Goal: Navigation & Orientation: Understand site structure

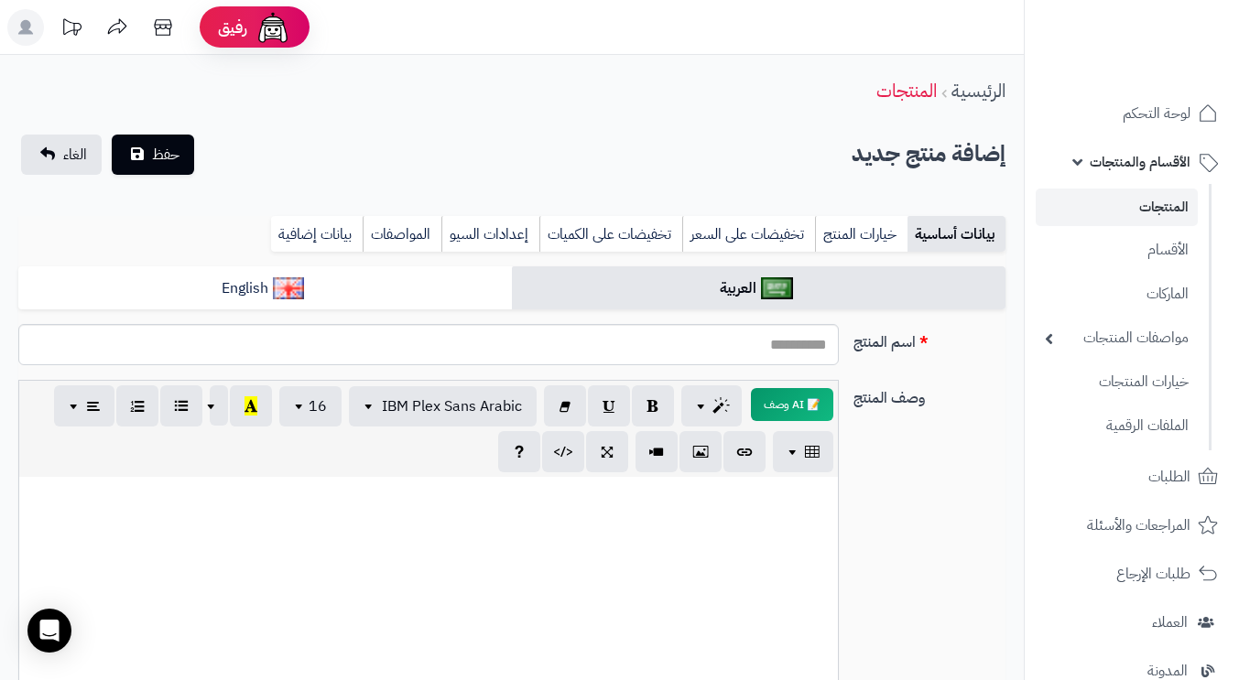
select select
click at [1131, 52] on img at bounding box center [1167, 71] width 107 height 38
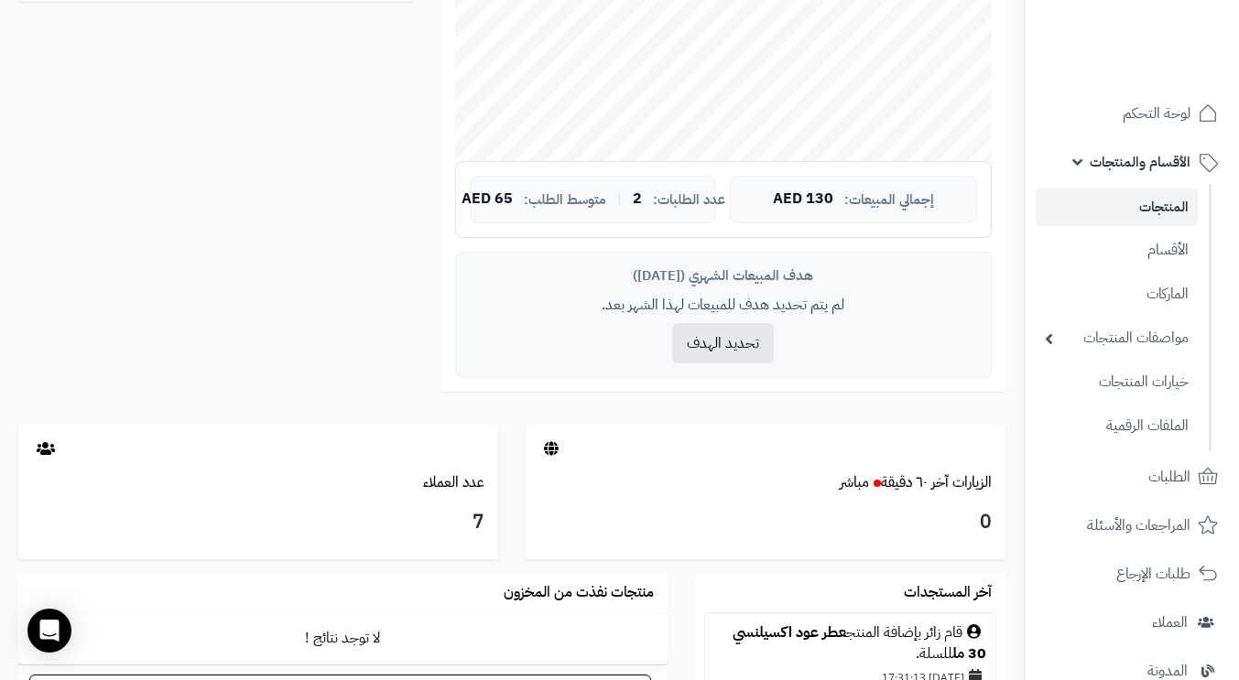
scroll to position [366, 0]
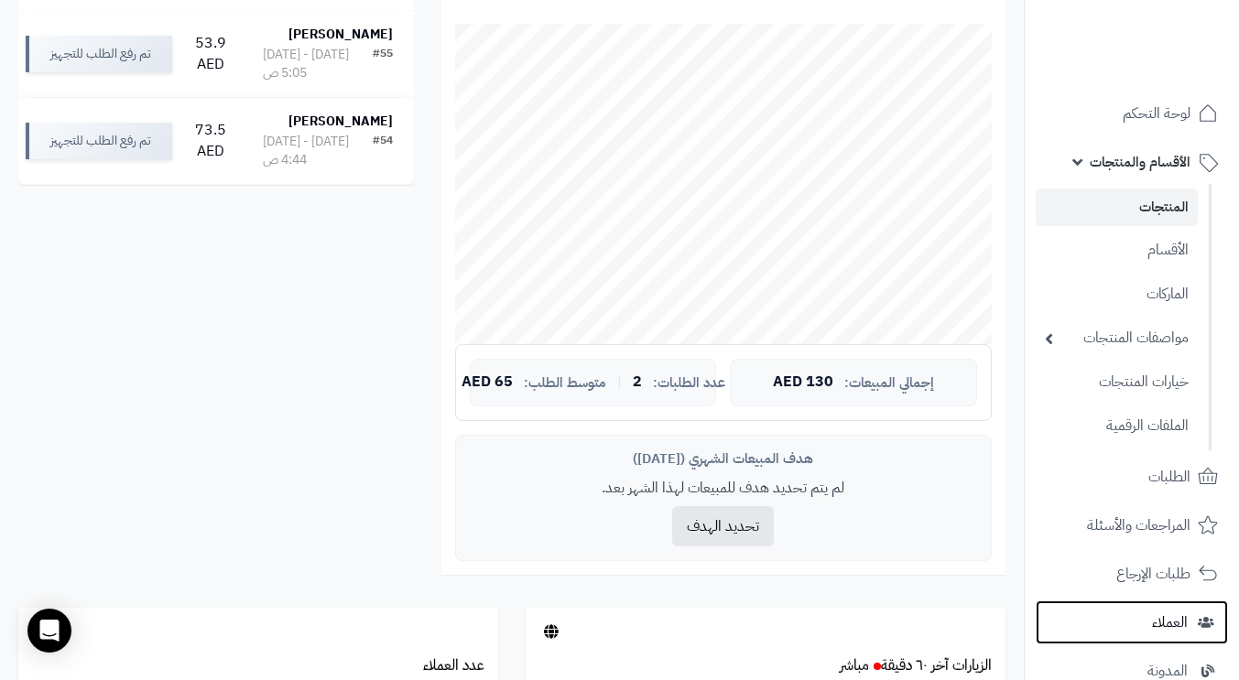
click at [1154, 624] on span "العملاء" at bounding box center [1170, 623] width 36 height 26
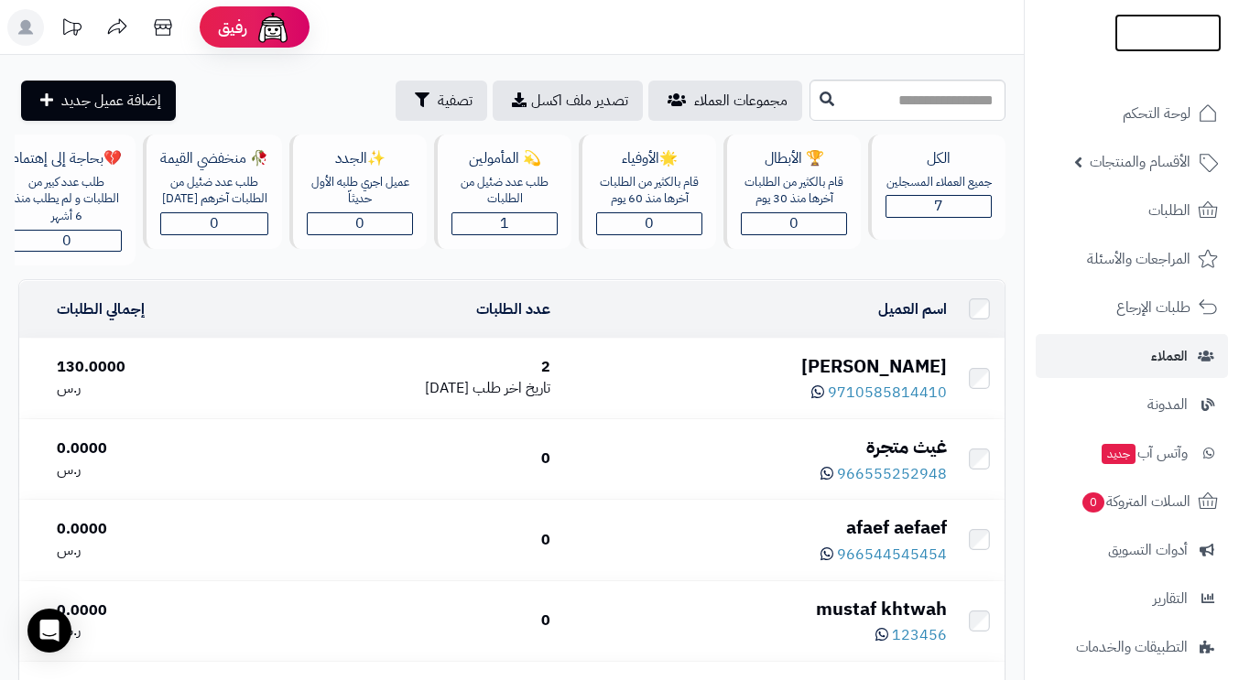
click at [1165, 52] on img at bounding box center [1167, 71] width 107 height 38
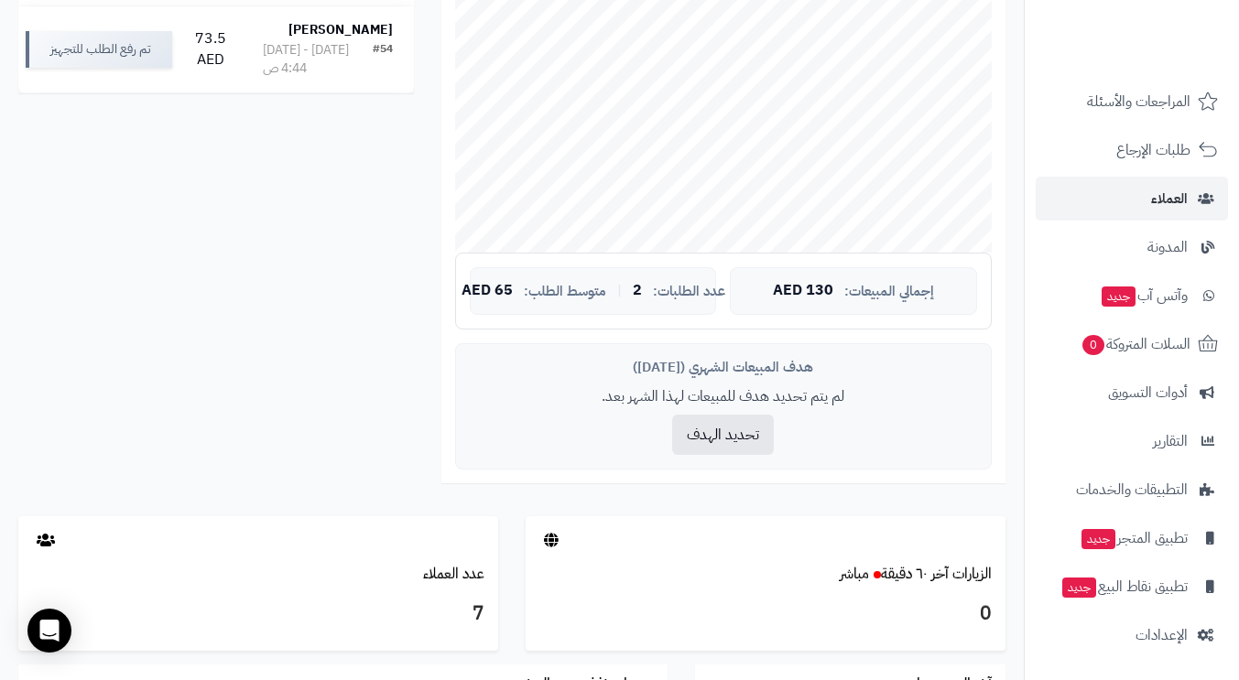
scroll to position [549, 0]
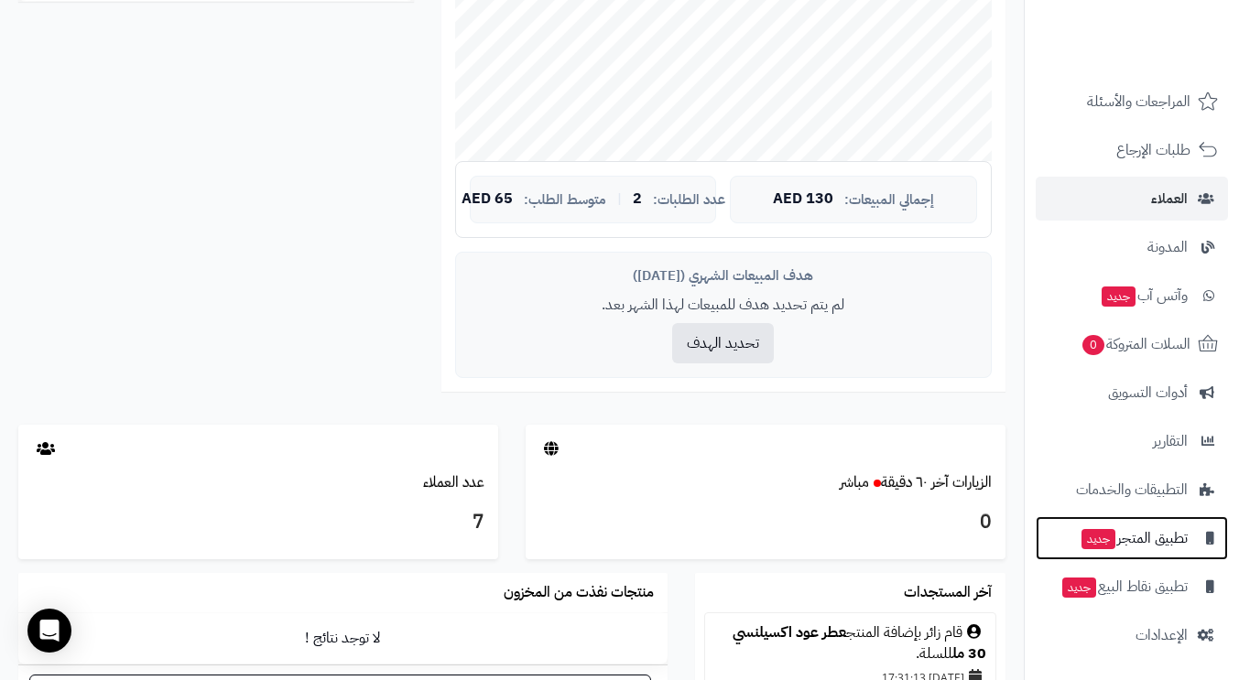
click at [1147, 534] on span "تطبيق المتجر جديد" at bounding box center [1134, 539] width 108 height 26
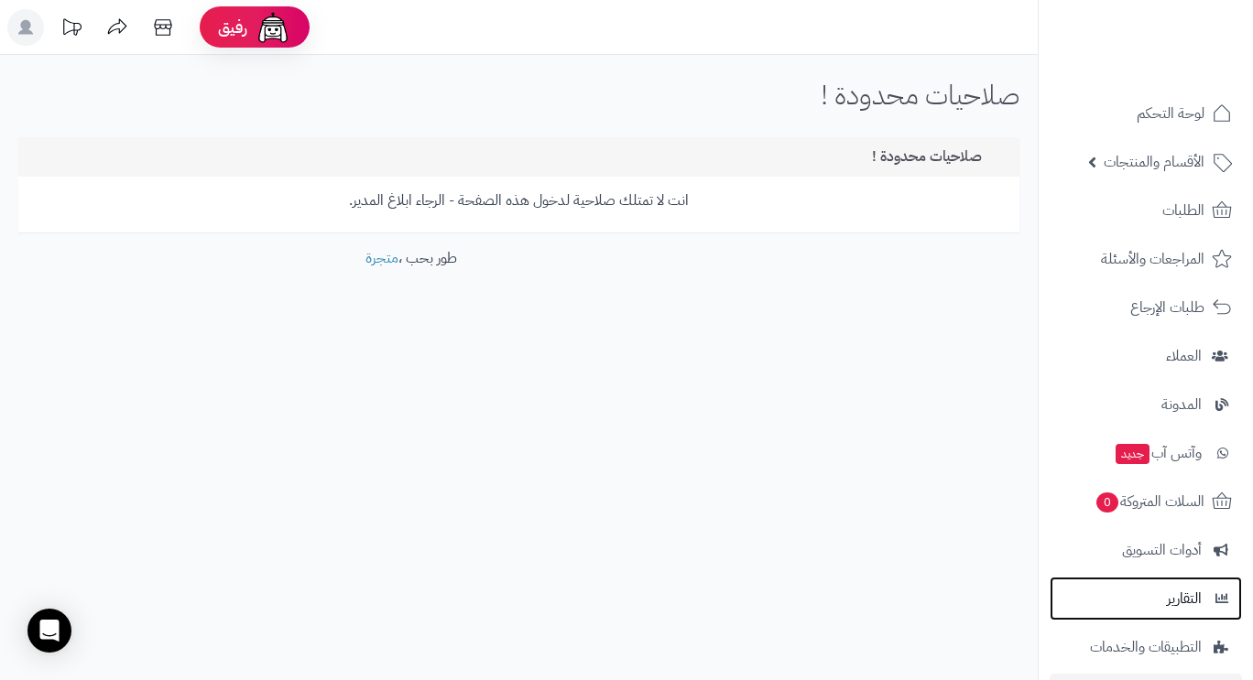
click at [1157, 592] on link "التقارير" at bounding box center [1145, 599] width 192 height 44
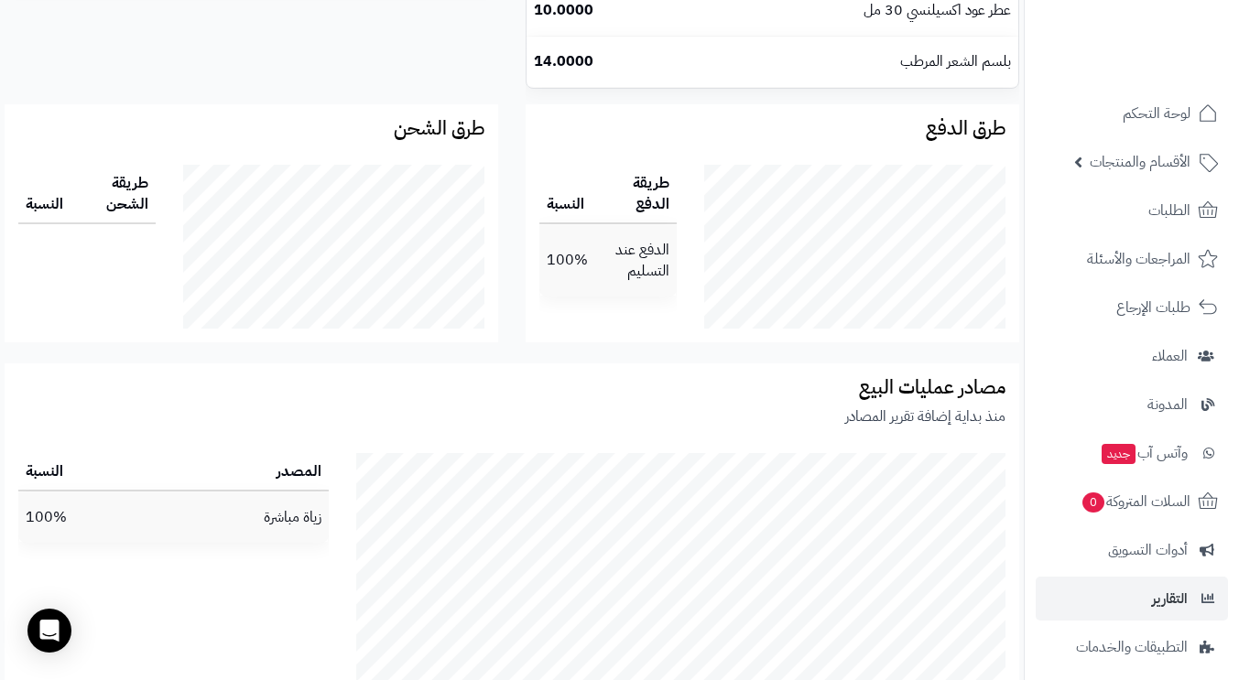
scroll to position [1821, 0]
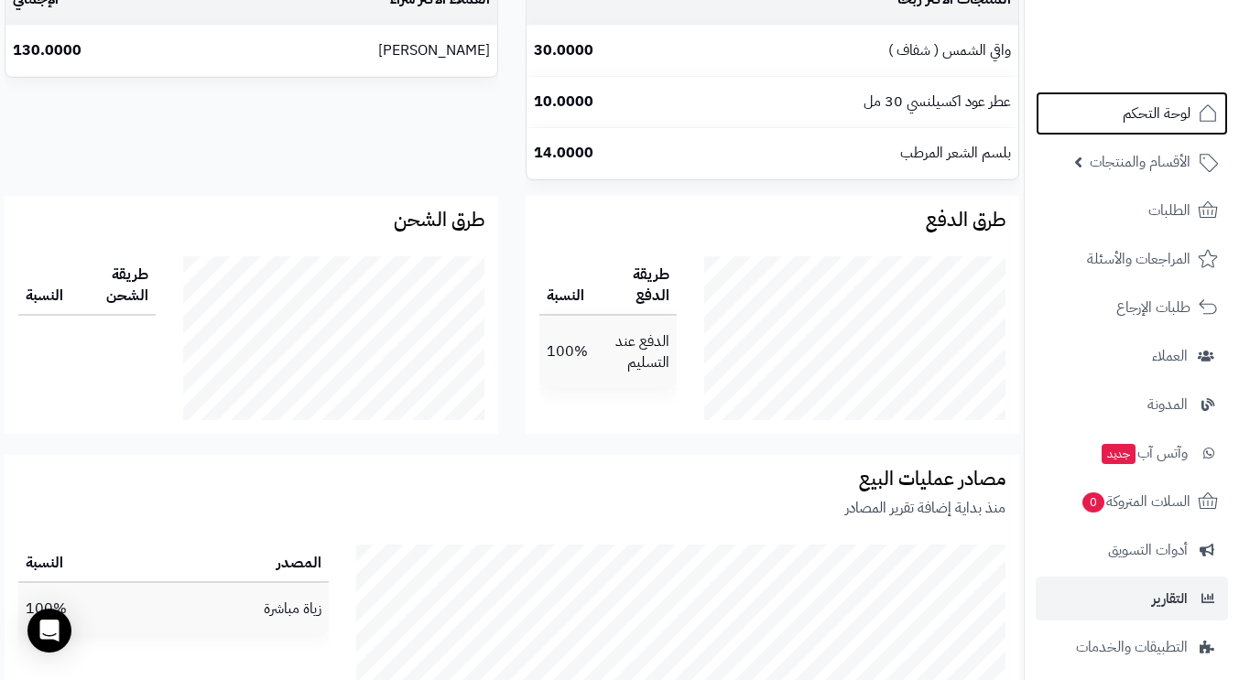
click at [1134, 112] on span "لوحة التحكم" at bounding box center [1157, 114] width 68 height 26
